Goal: Task Accomplishment & Management: Complete application form

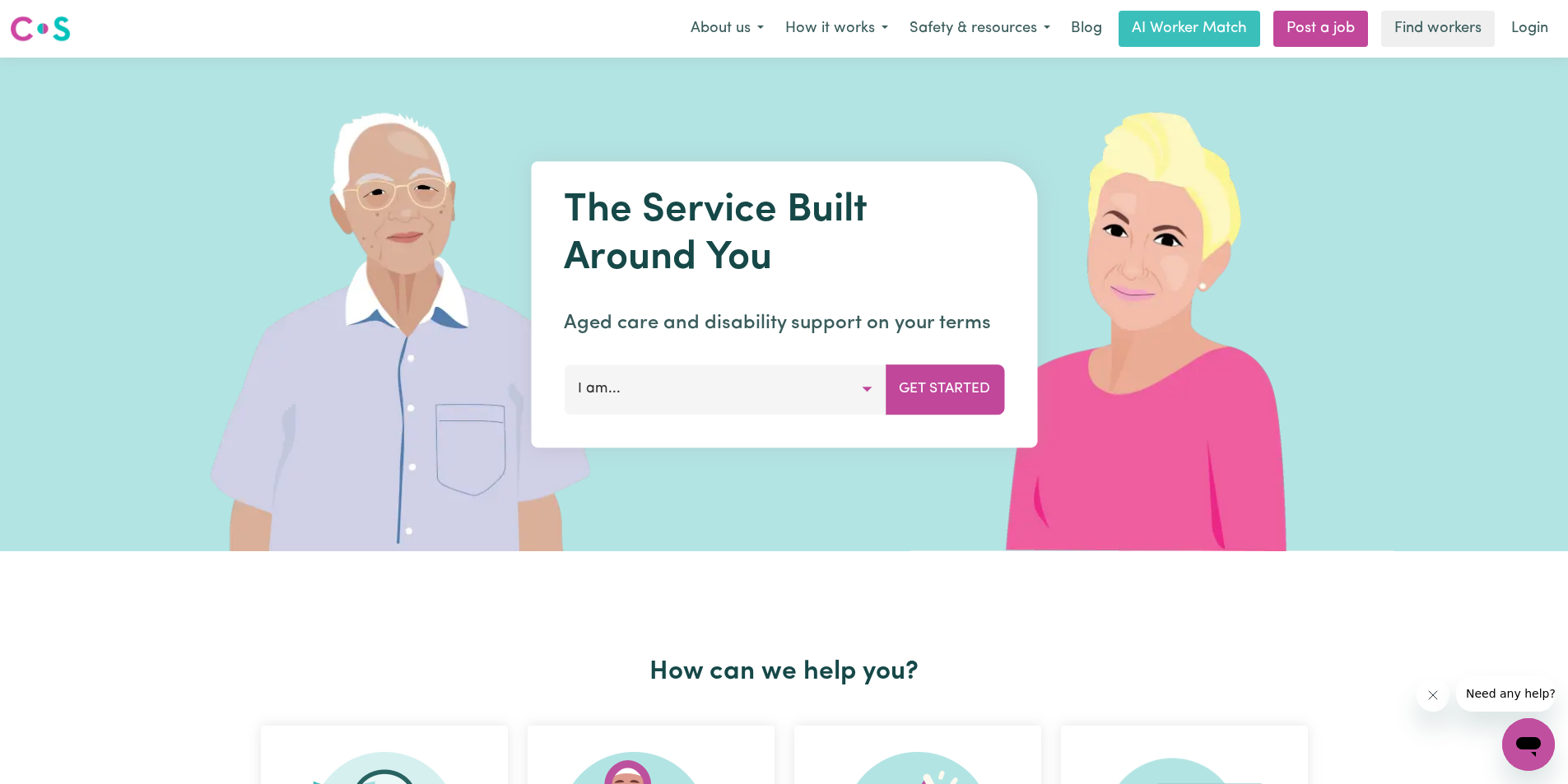
click at [867, 391] on button "I am..." at bounding box center [724, 389] width 322 height 50
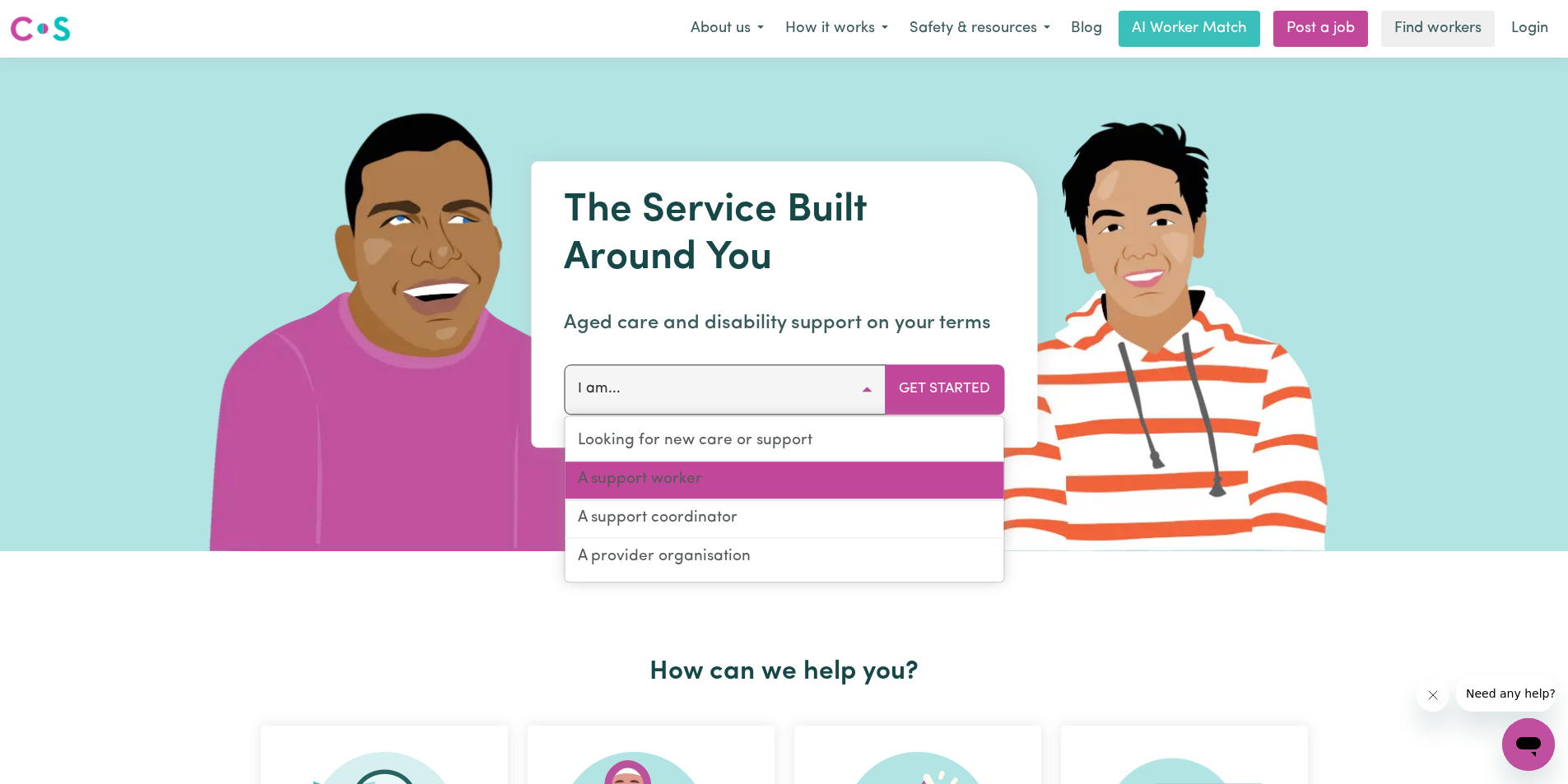
click at [692, 484] on link "A support worker" at bounding box center [784, 481] width 439 height 39
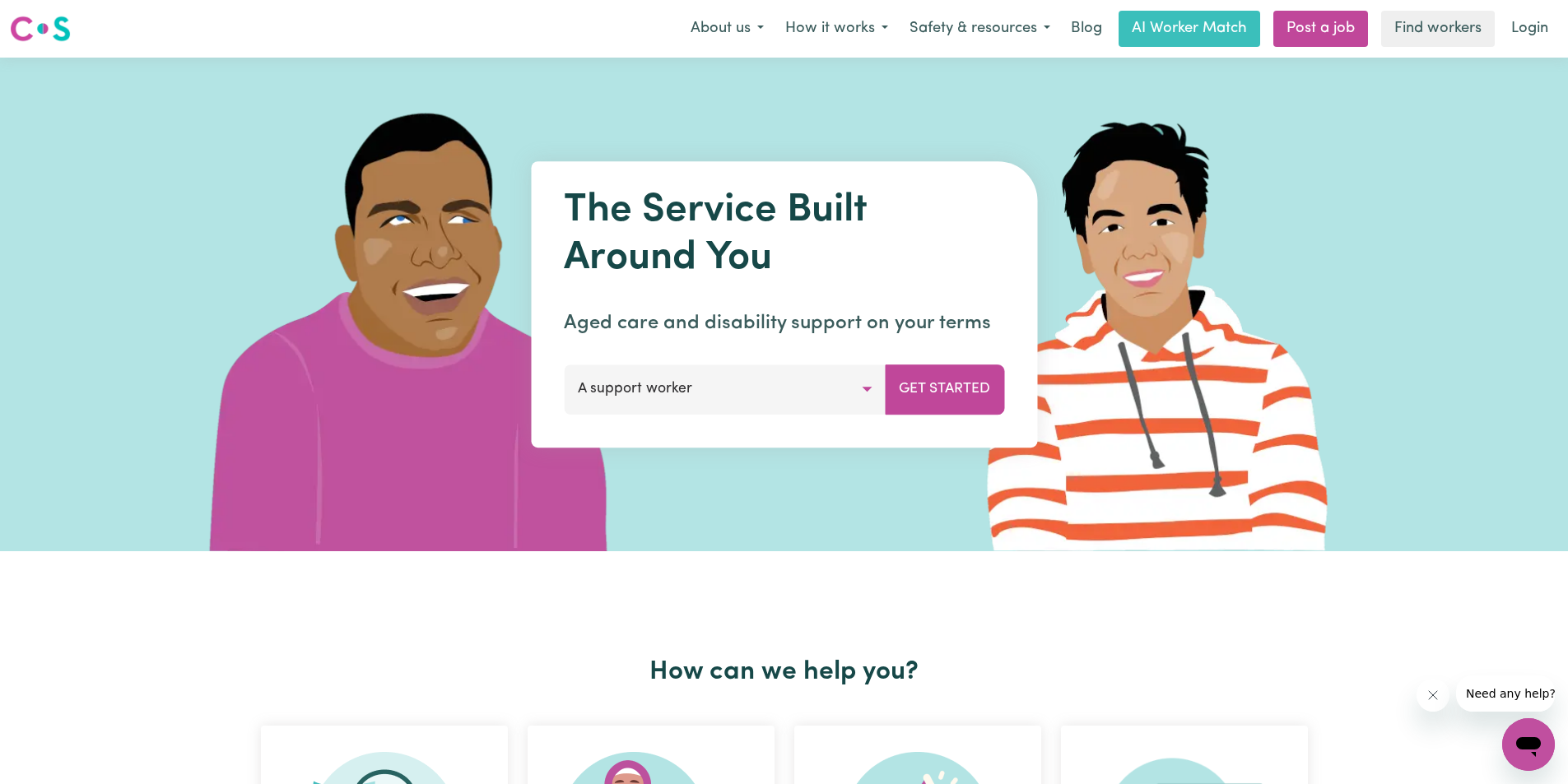
click at [972, 381] on button "Get Started" at bounding box center [944, 389] width 119 height 50
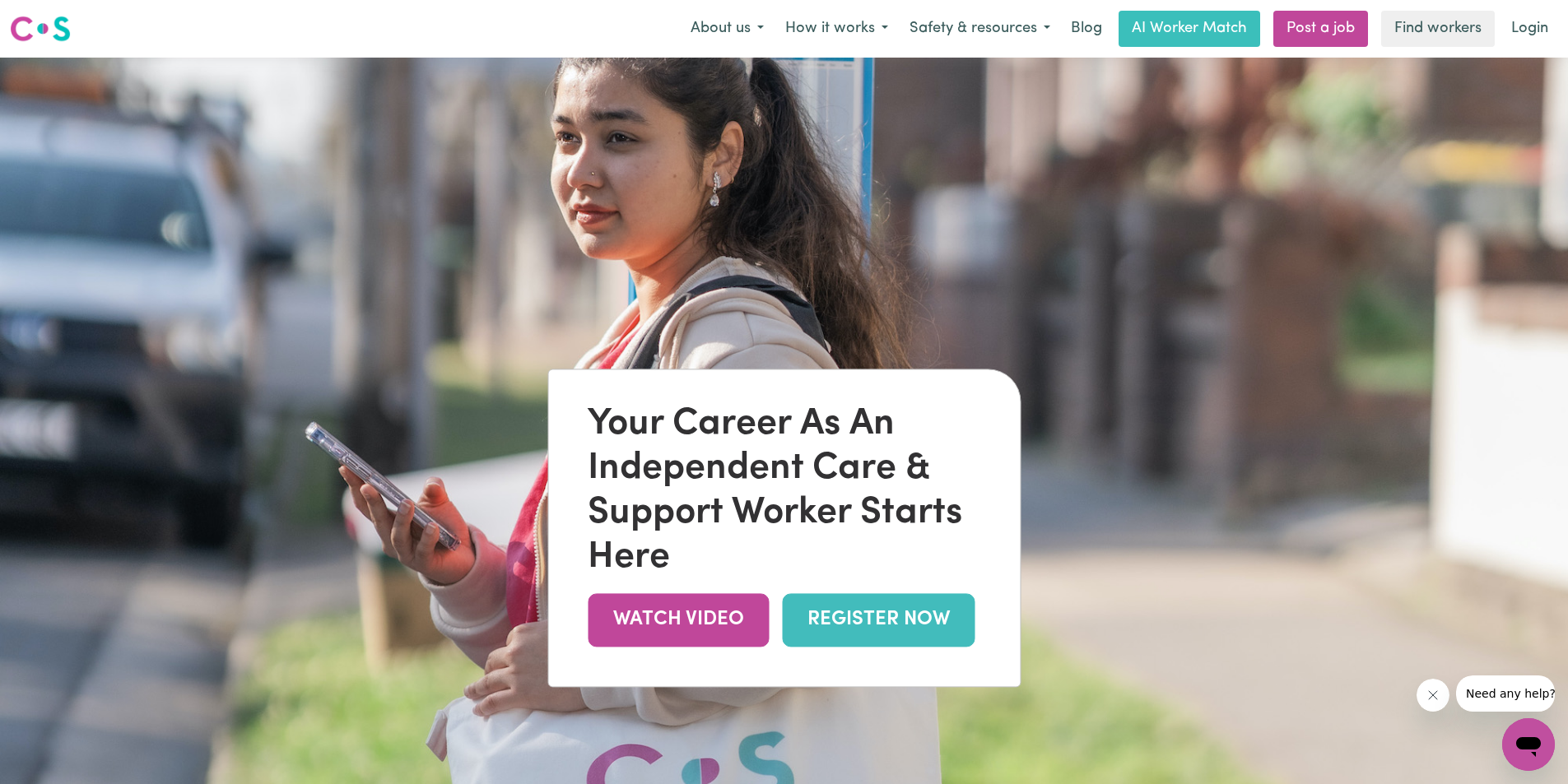
click at [920, 606] on link "REGISTER NOW" at bounding box center [878, 620] width 193 height 53
